Goal: Information Seeking & Learning: Learn about a topic

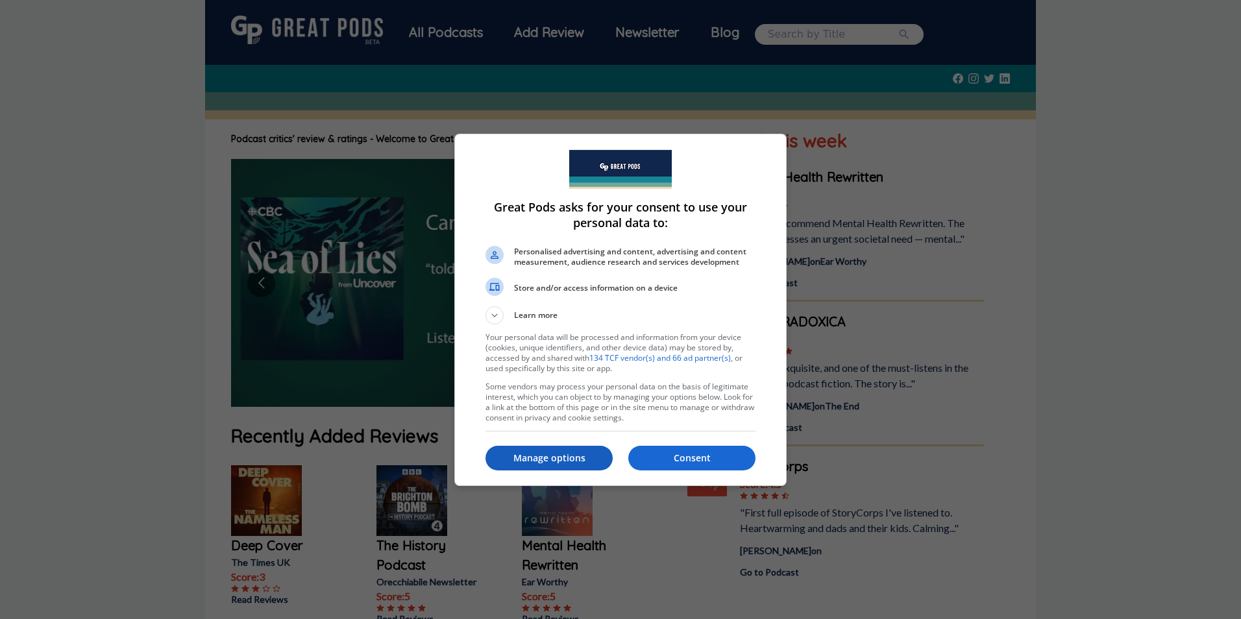
click at [567, 455] on p "Manage options" at bounding box center [548, 458] width 127 height 13
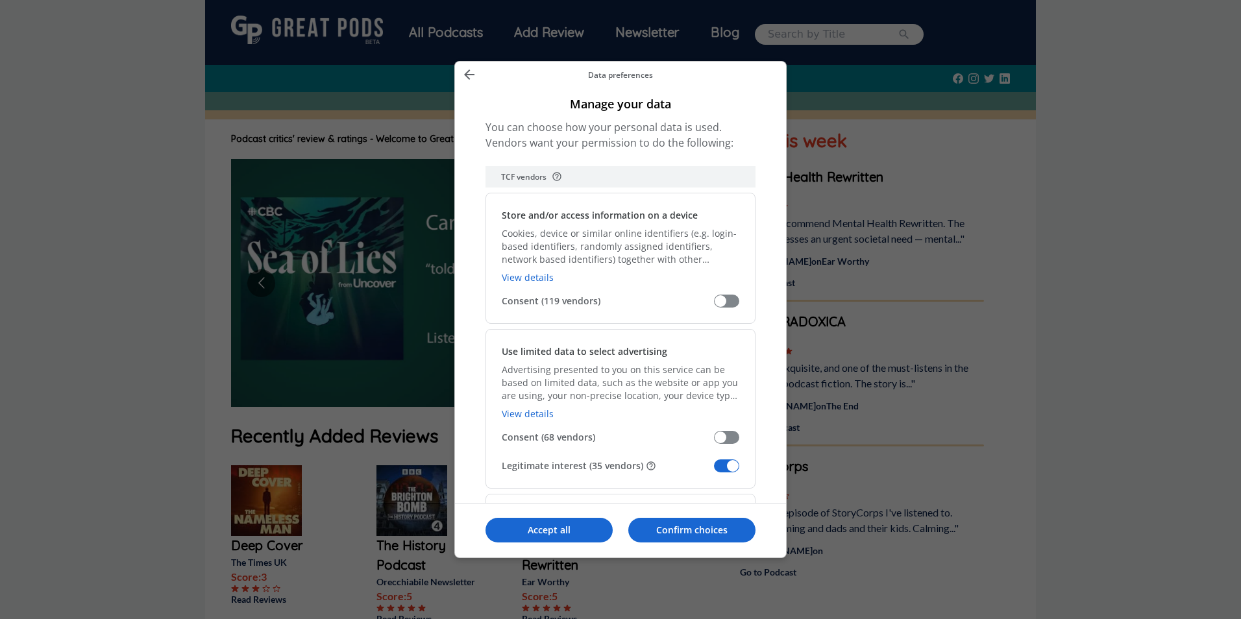
click at [730, 467] on span "Manage your data" at bounding box center [726, 465] width 25 height 13
click at [714, 470] on input "Legitimate interest (35 vendors)" at bounding box center [714, 470] width 0 height 0
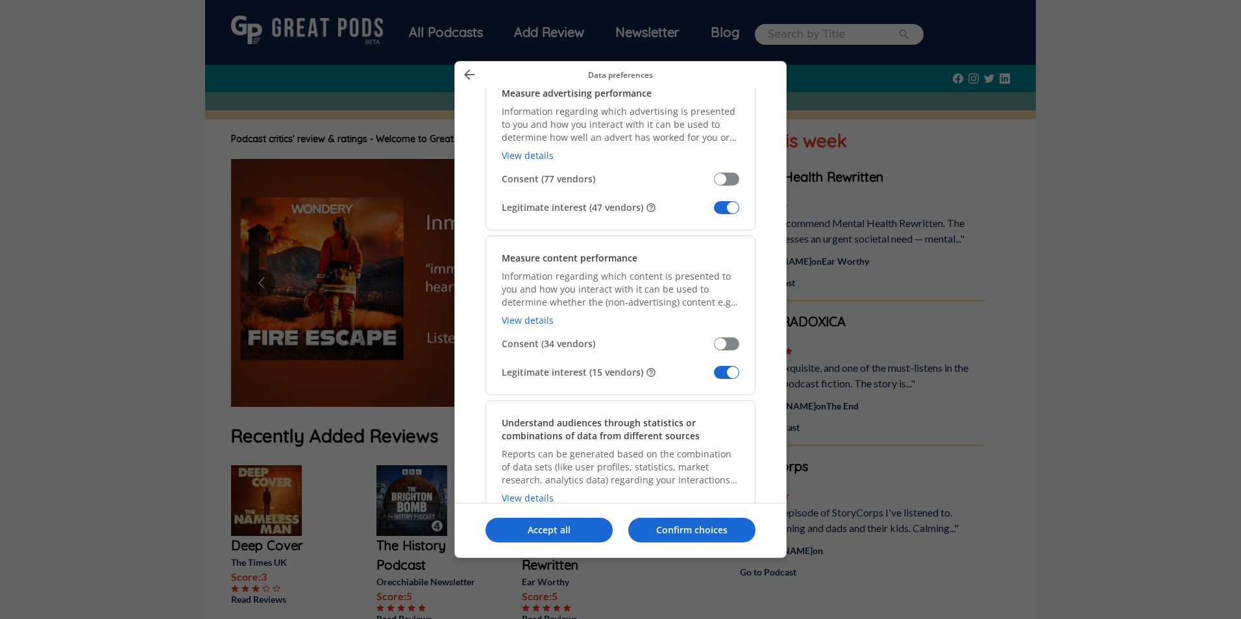
scroll to position [973, 0]
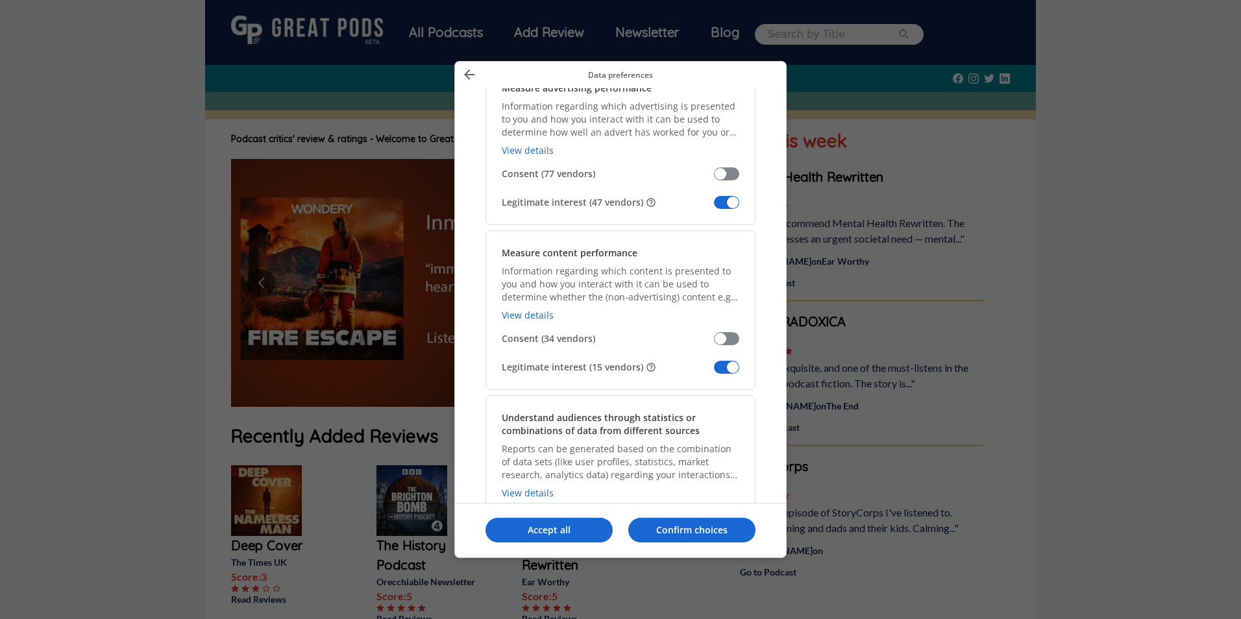
click at [723, 204] on span "Manage your data" at bounding box center [726, 202] width 25 height 13
click at [714, 207] on input "Legitimate interest (47 vendors)" at bounding box center [714, 207] width 0 height 0
click at [728, 368] on span "Manage your data" at bounding box center [726, 367] width 25 height 13
click at [714, 372] on input "Legitimate interest (15 vendors)" at bounding box center [714, 372] width 0 height 0
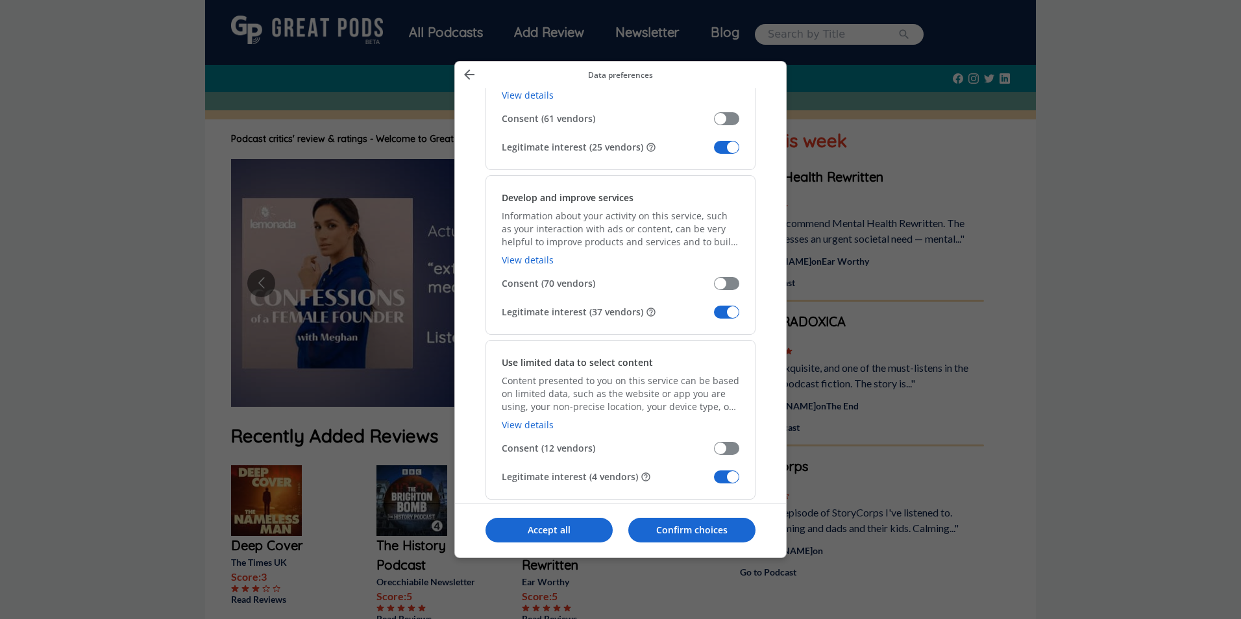
scroll to position [1362, 0]
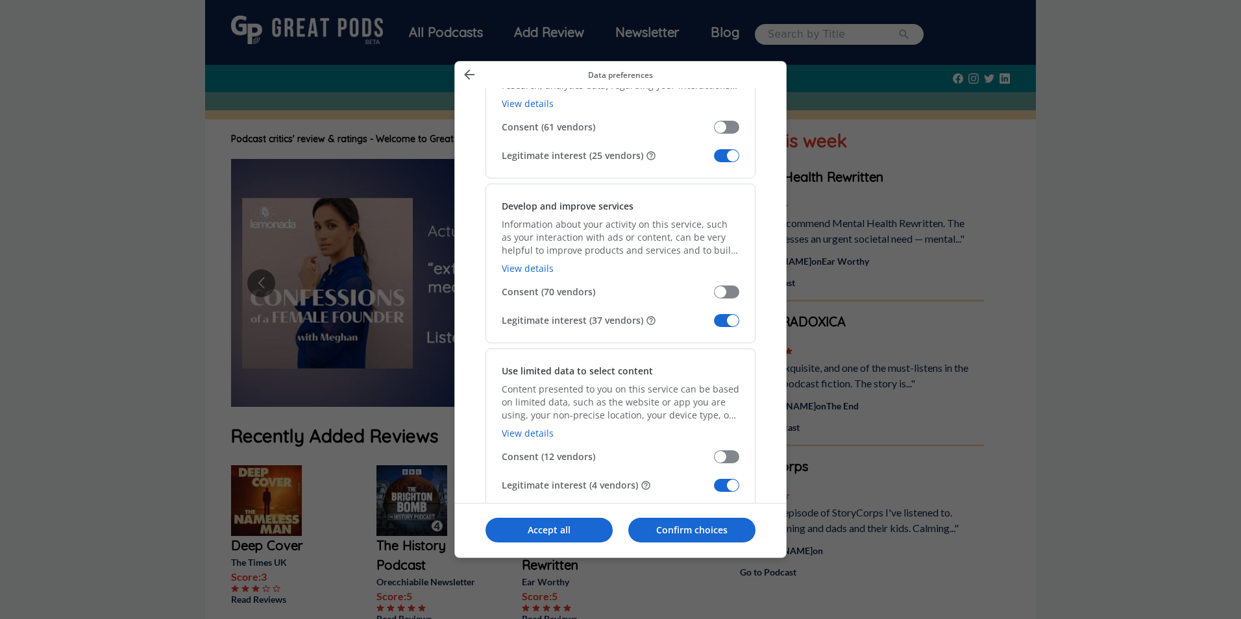
click at [728, 153] on span "Manage your data" at bounding box center [726, 155] width 25 height 13
click at [714, 160] on input "Legitimate interest (25 vendors)" at bounding box center [714, 160] width 0 height 0
click at [731, 319] on span "Manage your data" at bounding box center [726, 320] width 25 height 13
click at [714, 325] on input "Legitimate interest (37 vendors)" at bounding box center [714, 325] width 0 height 0
click at [721, 479] on span "Manage your data" at bounding box center [726, 485] width 25 height 13
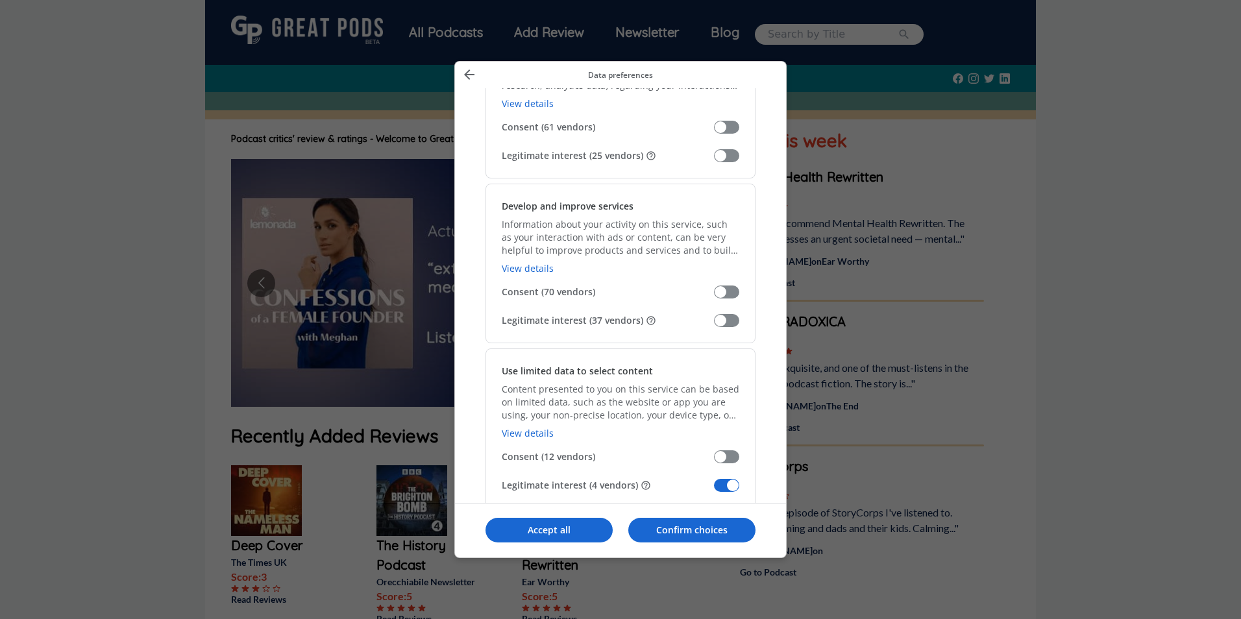
click at [714, 490] on input "Legitimate interest (4 vendors)" at bounding box center [714, 490] width 0 height 0
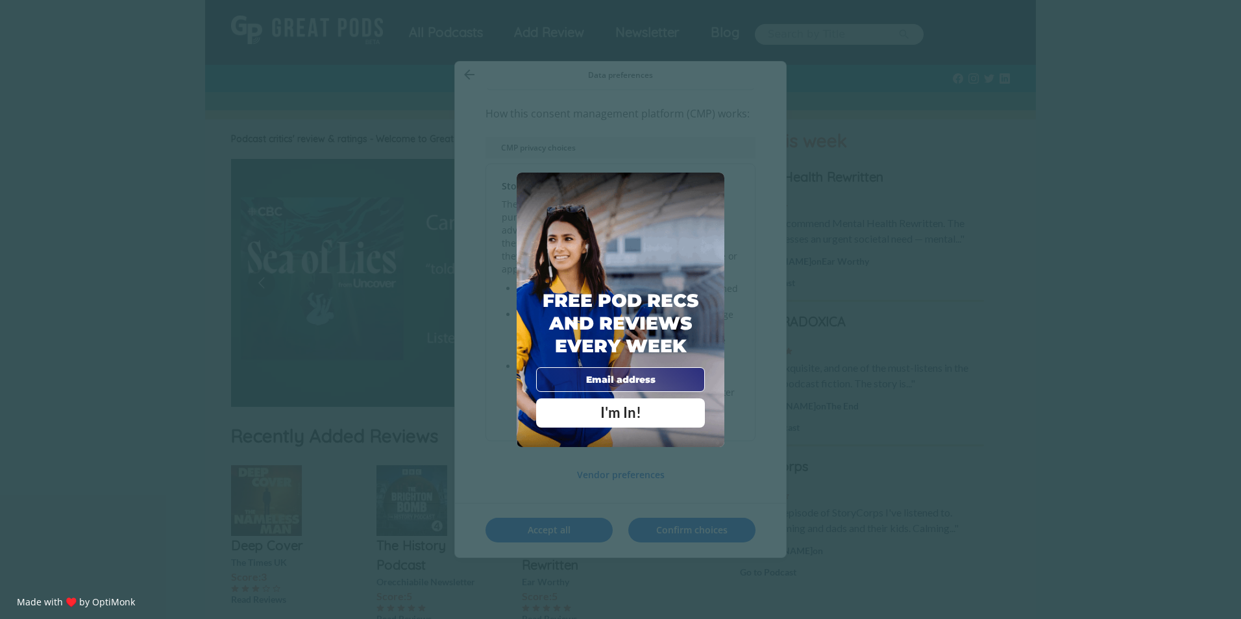
scroll to position [2490, 0]
click at [710, 178] on div "X" at bounding box center [710, 185] width 19 height 19
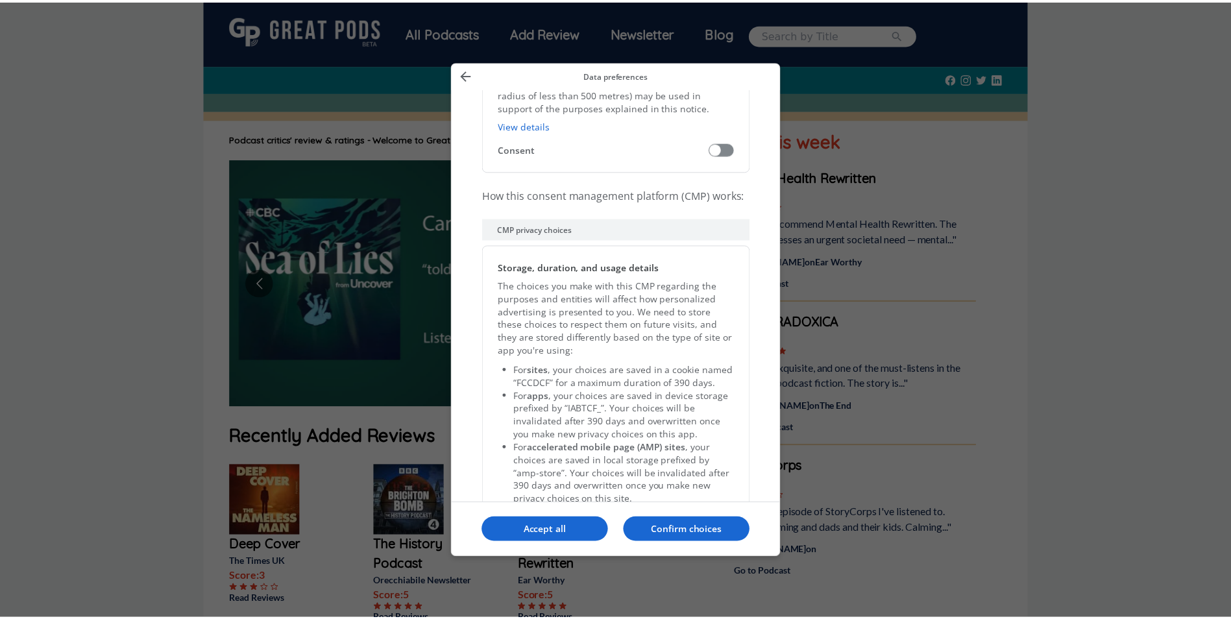
scroll to position [2620, 0]
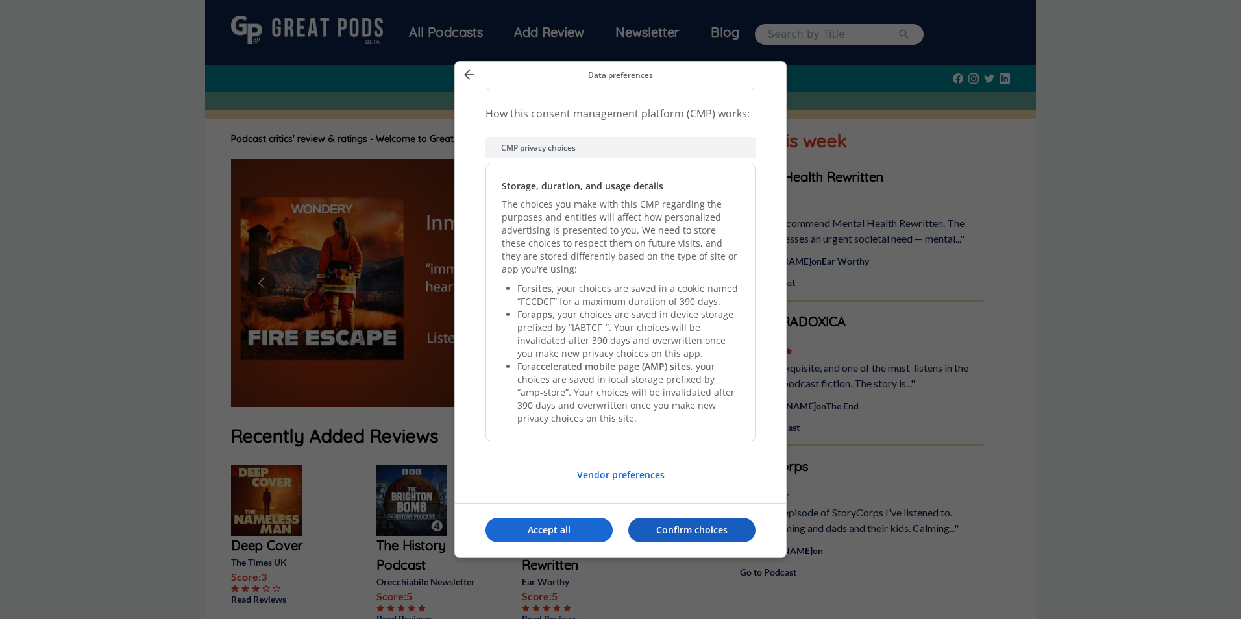
click at [676, 529] on p "Confirm choices" at bounding box center [691, 530] width 127 height 13
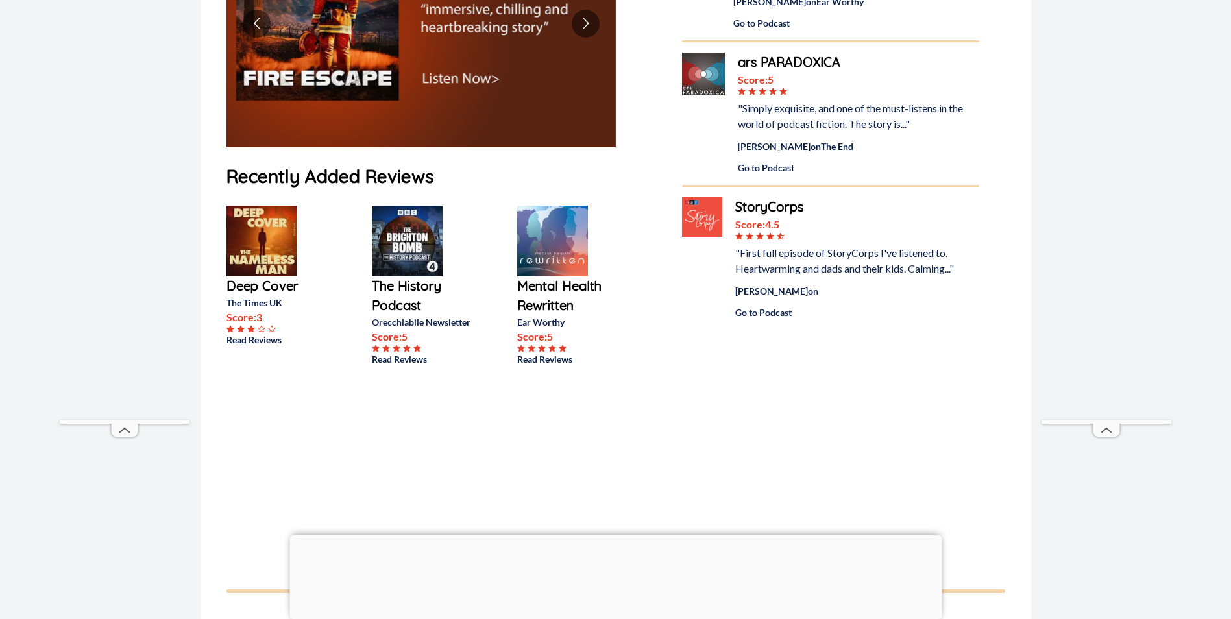
scroll to position [0, 0]
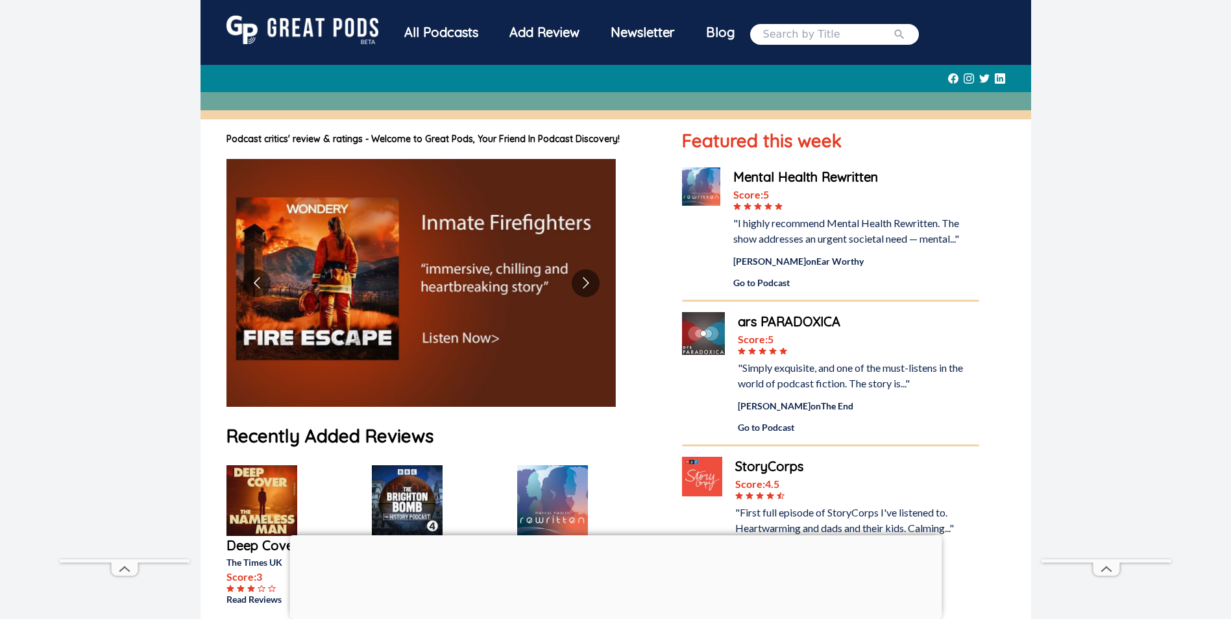
click at [807, 32] on input "search" at bounding box center [828, 35] width 130 height 16
click at [894, 30] on icon "submit" at bounding box center [899, 34] width 10 height 10
click at [467, 29] on div "All Podcasts" at bounding box center [441, 33] width 105 height 34
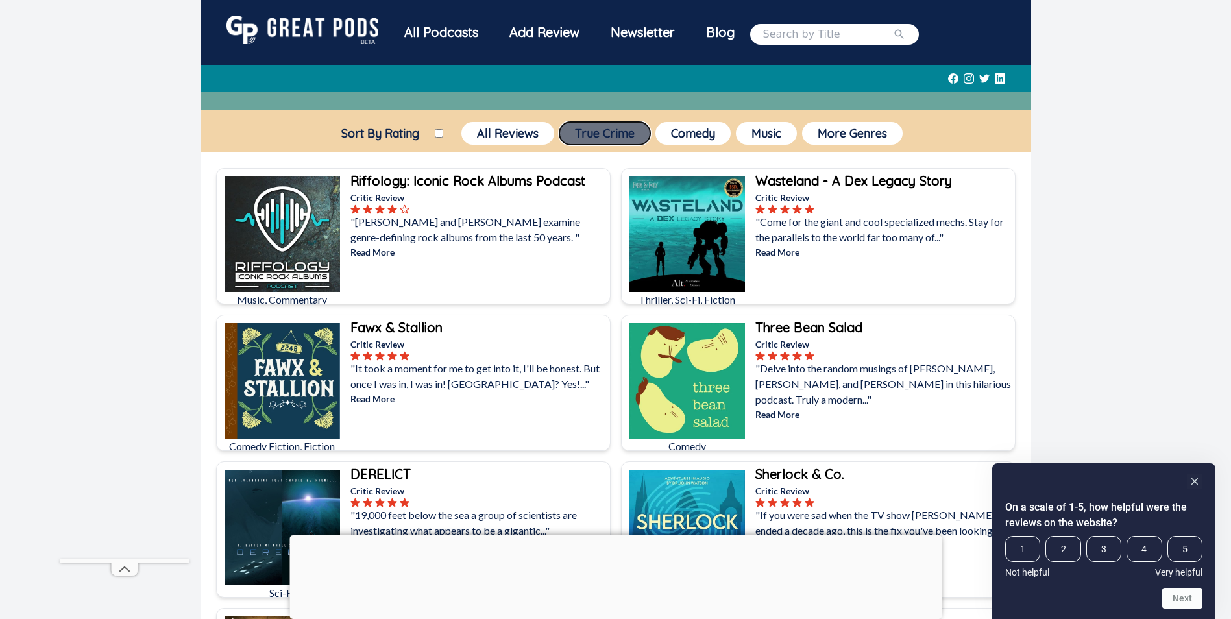
click at [597, 130] on button "True Crime" at bounding box center [604, 133] width 91 height 23
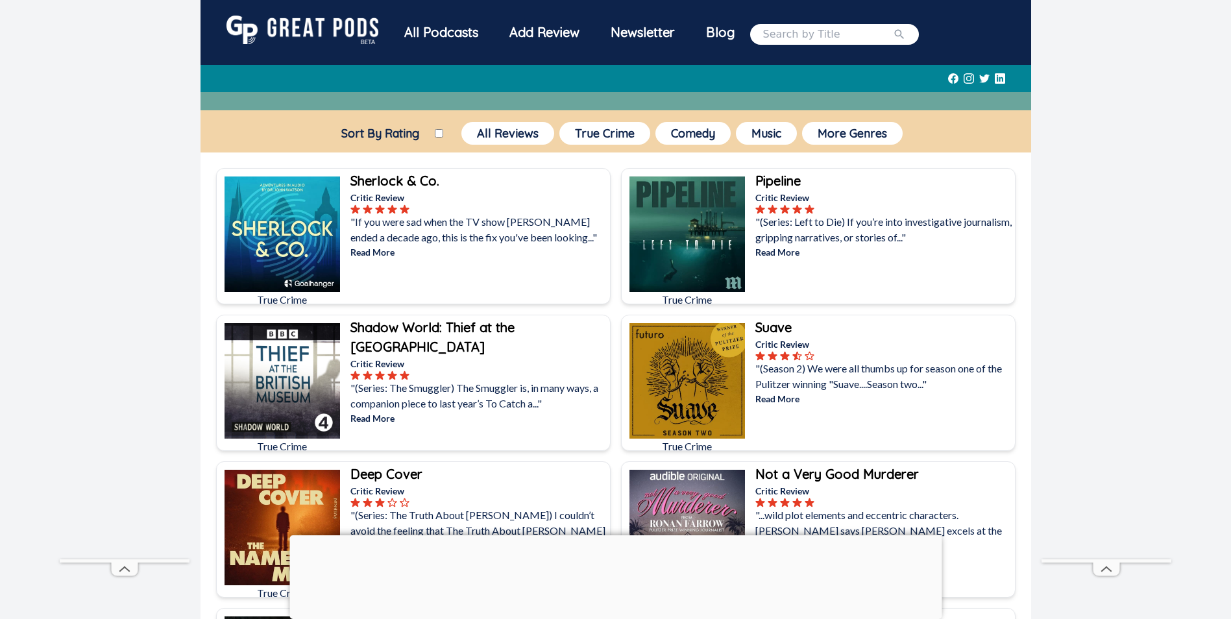
click at [439, 136] on input "Sort By Rating" at bounding box center [439, 133] width 8 height 8
checkbox input "true"
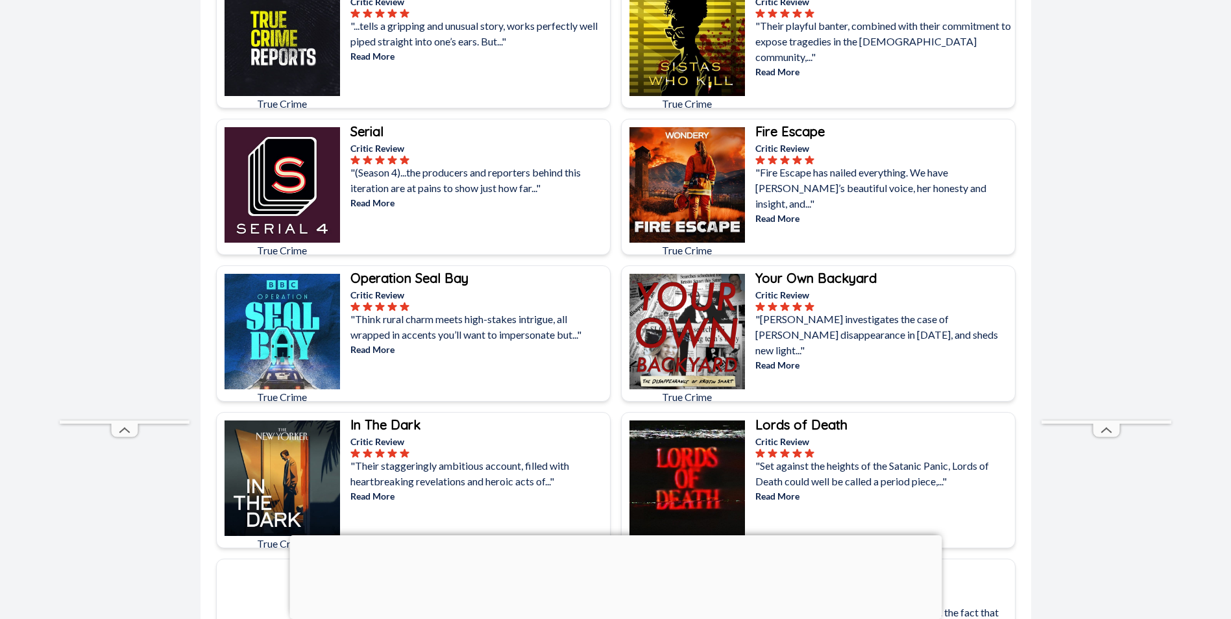
scroll to position [2412, 0]
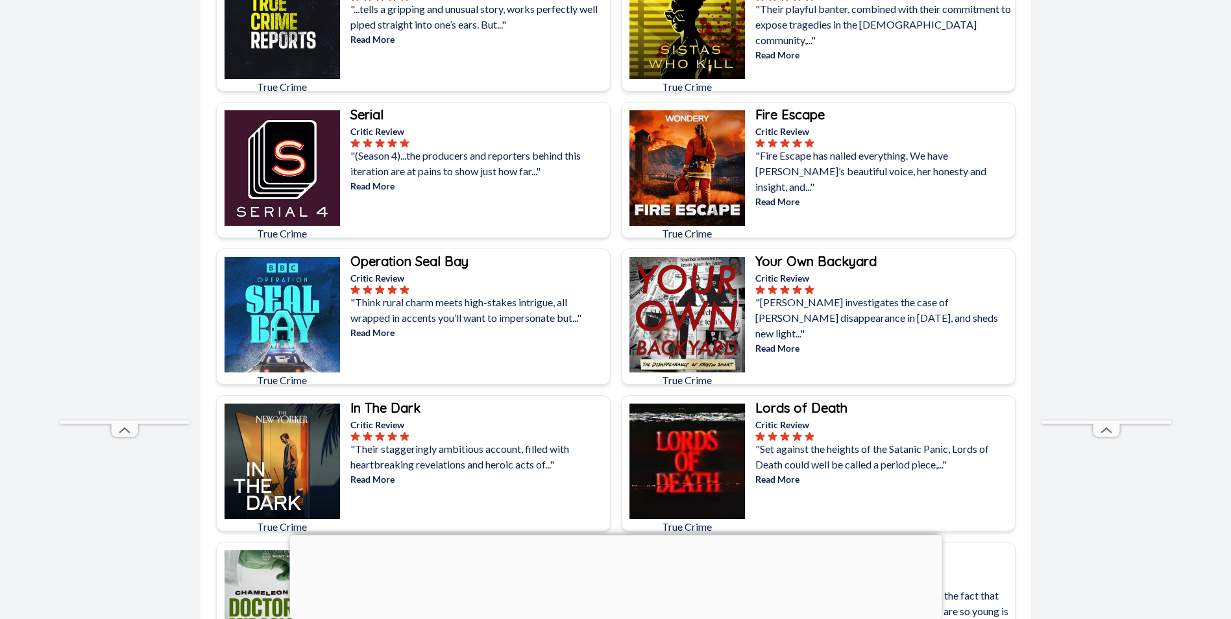
click at [785, 260] on b "Your Own Backyard" at bounding box center [815, 261] width 121 height 16
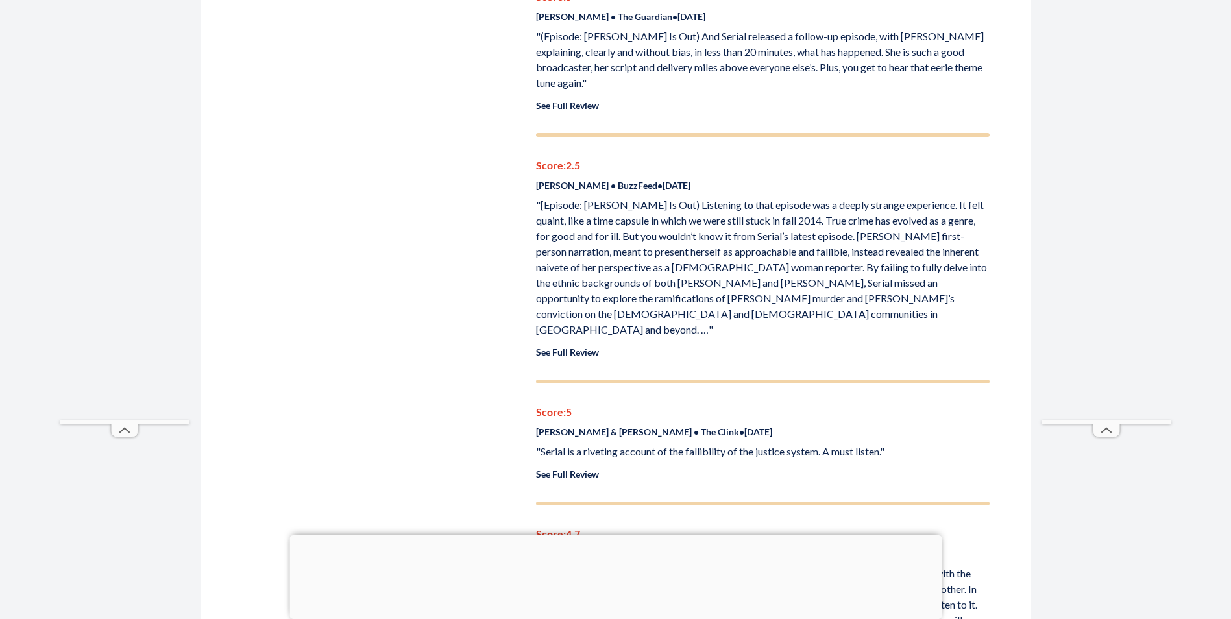
scroll to position [3049, 0]
